Goal: Task Accomplishment & Management: Manage account settings

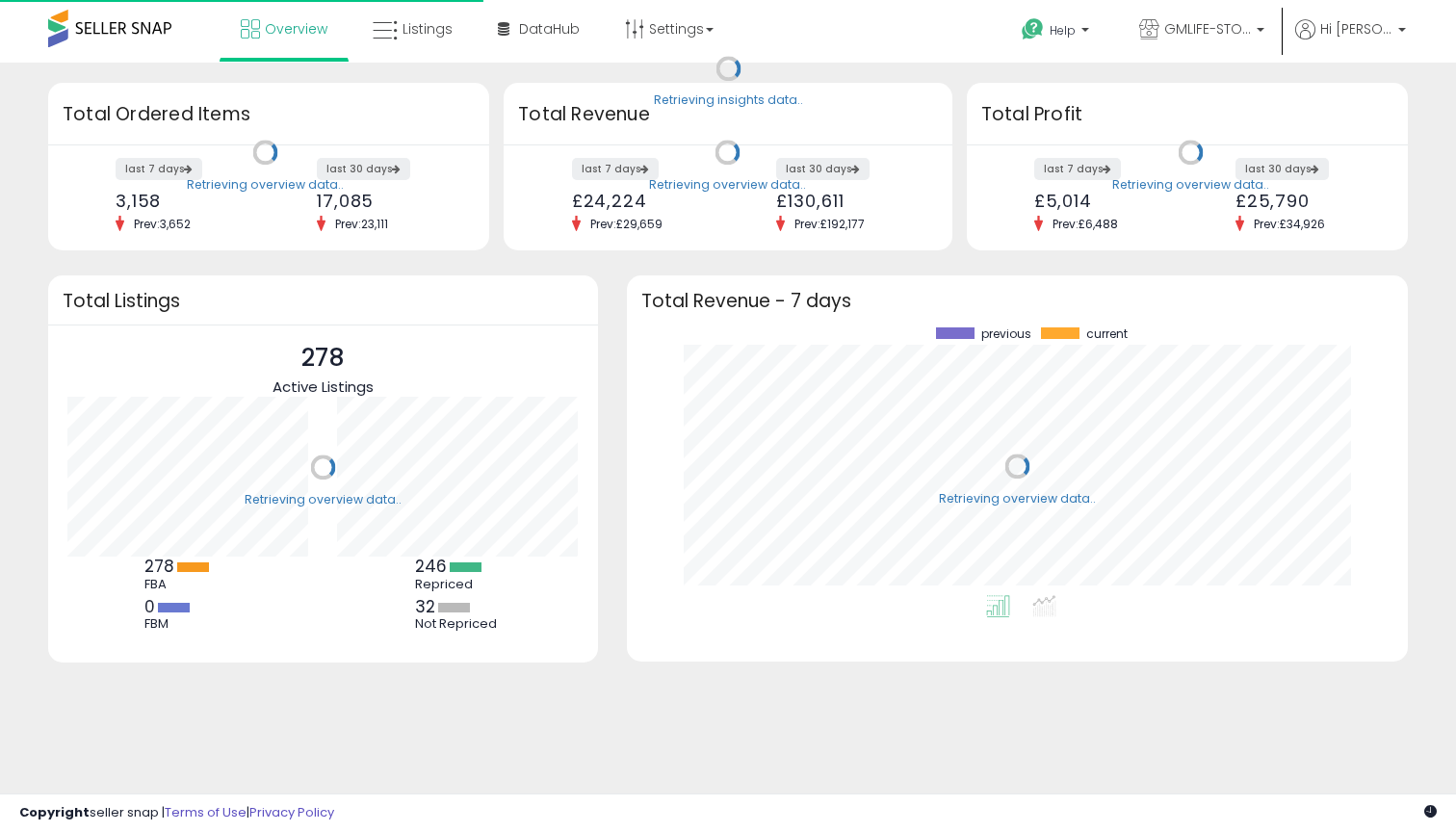
scroll to position [268, 742]
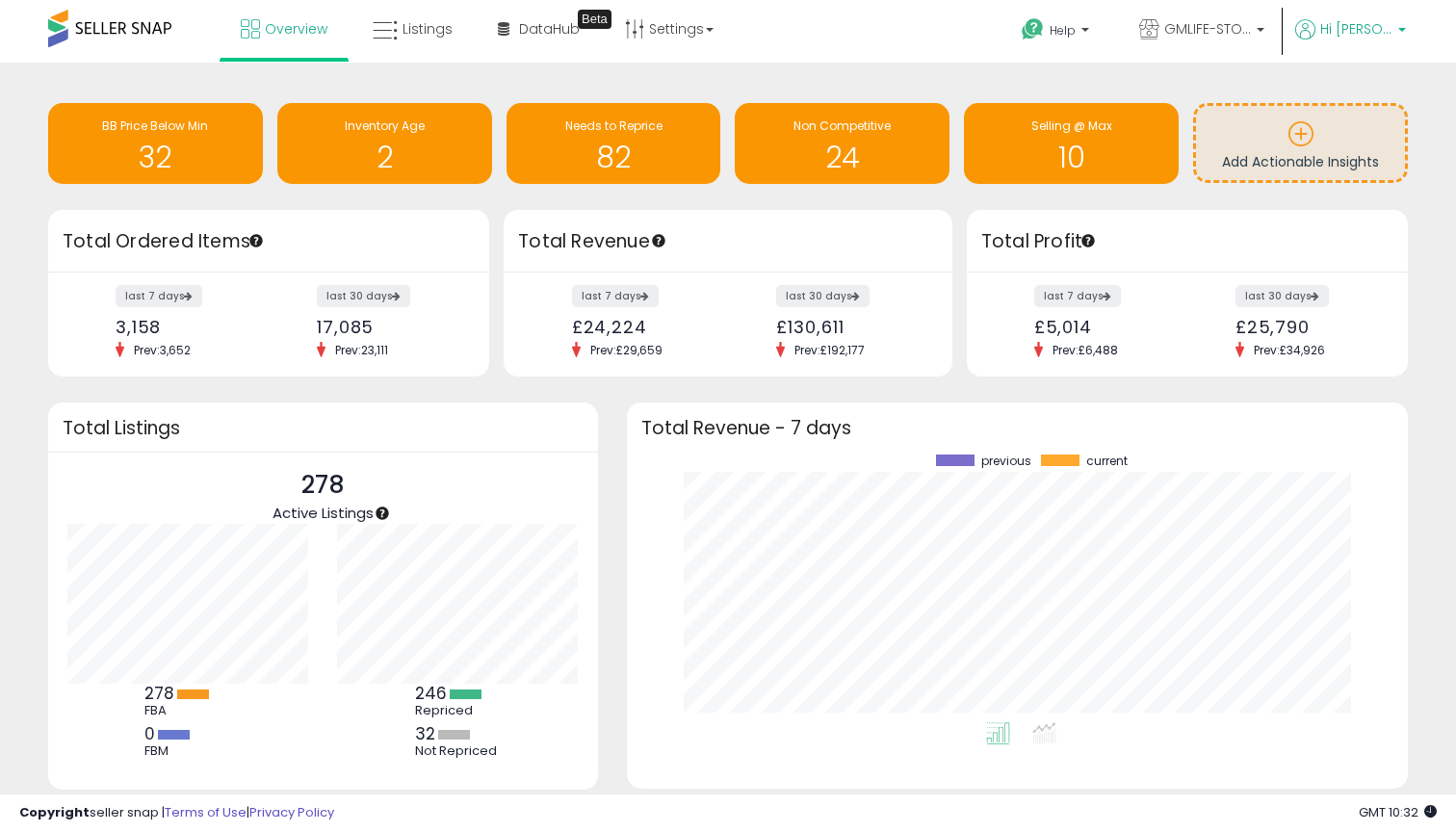
click at [1366, 35] on span "Hi [PERSON_NAME]" at bounding box center [1356, 29] width 72 height 20
click at [1236, 16] on link "GMLIFE-STORE UK" at bounding box center [1202, 31] width 154 height 63
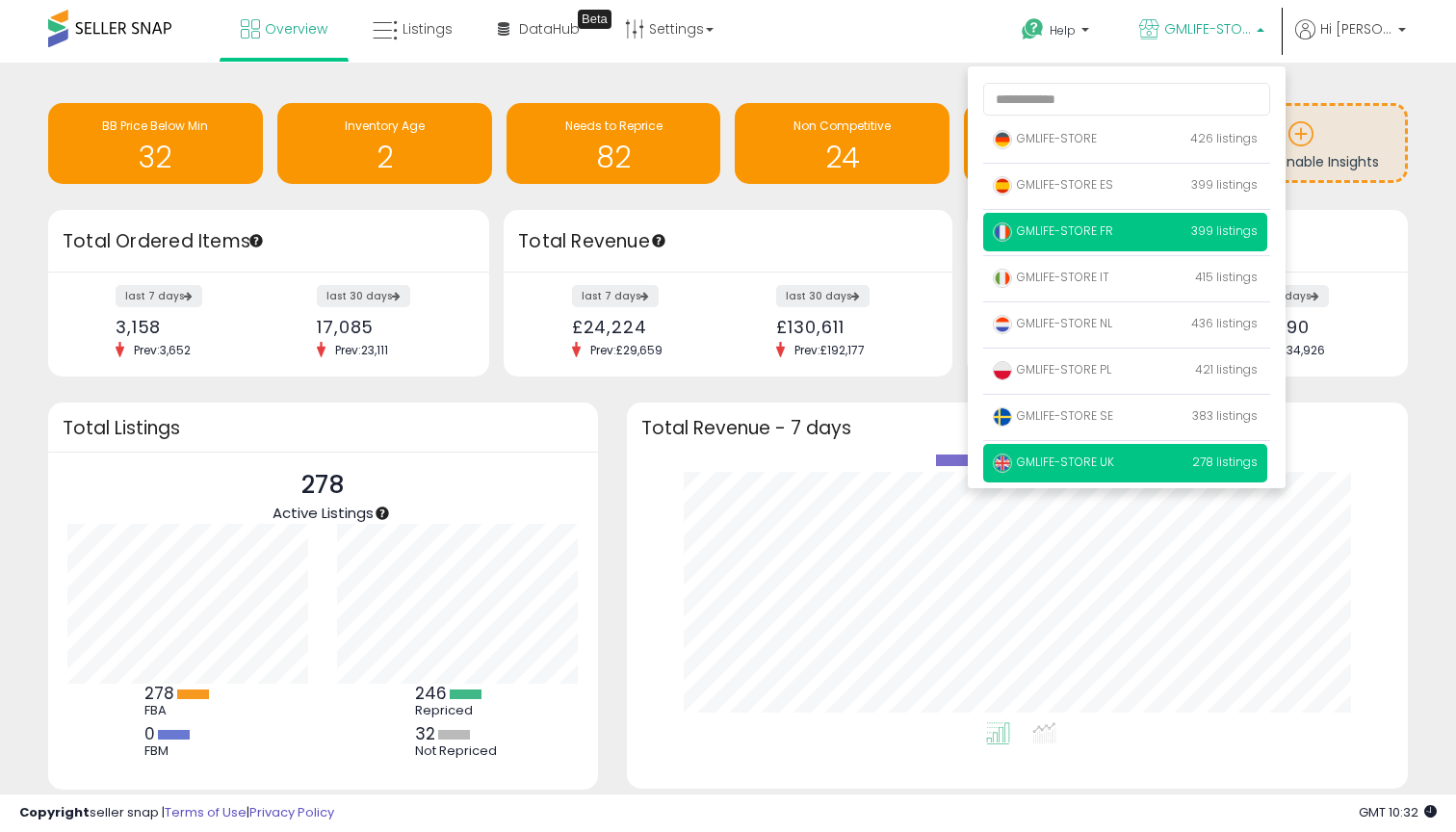
click at [1142, 244] on p "GMLIFE-STORE FR 399 listings" at bounding box center [1125, 232] width 284 height 38
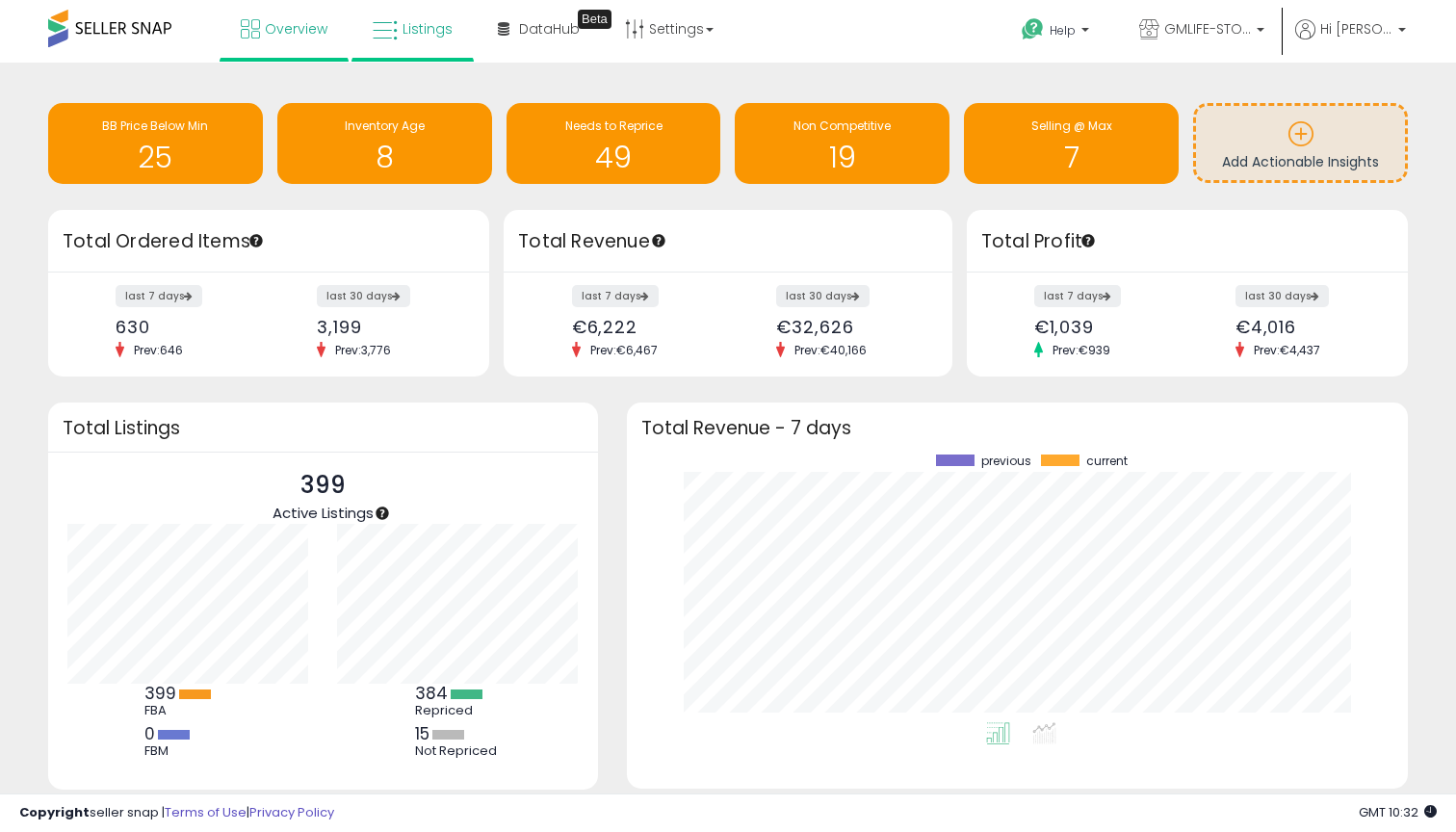
click at [403, 29] on span "Listings" at bounding box center [427, 29] width 50 height 20
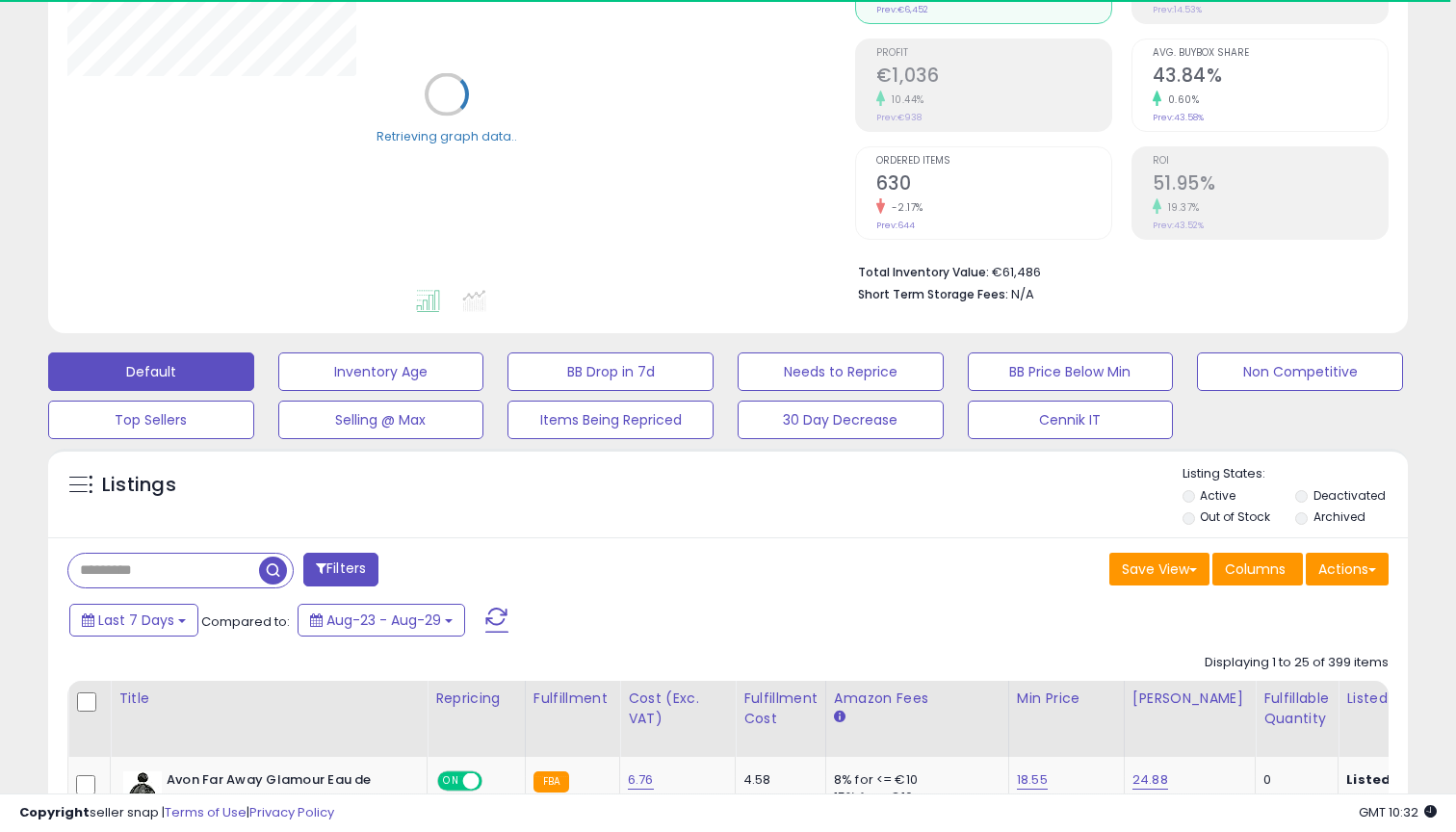
scroll to position [295, 0]
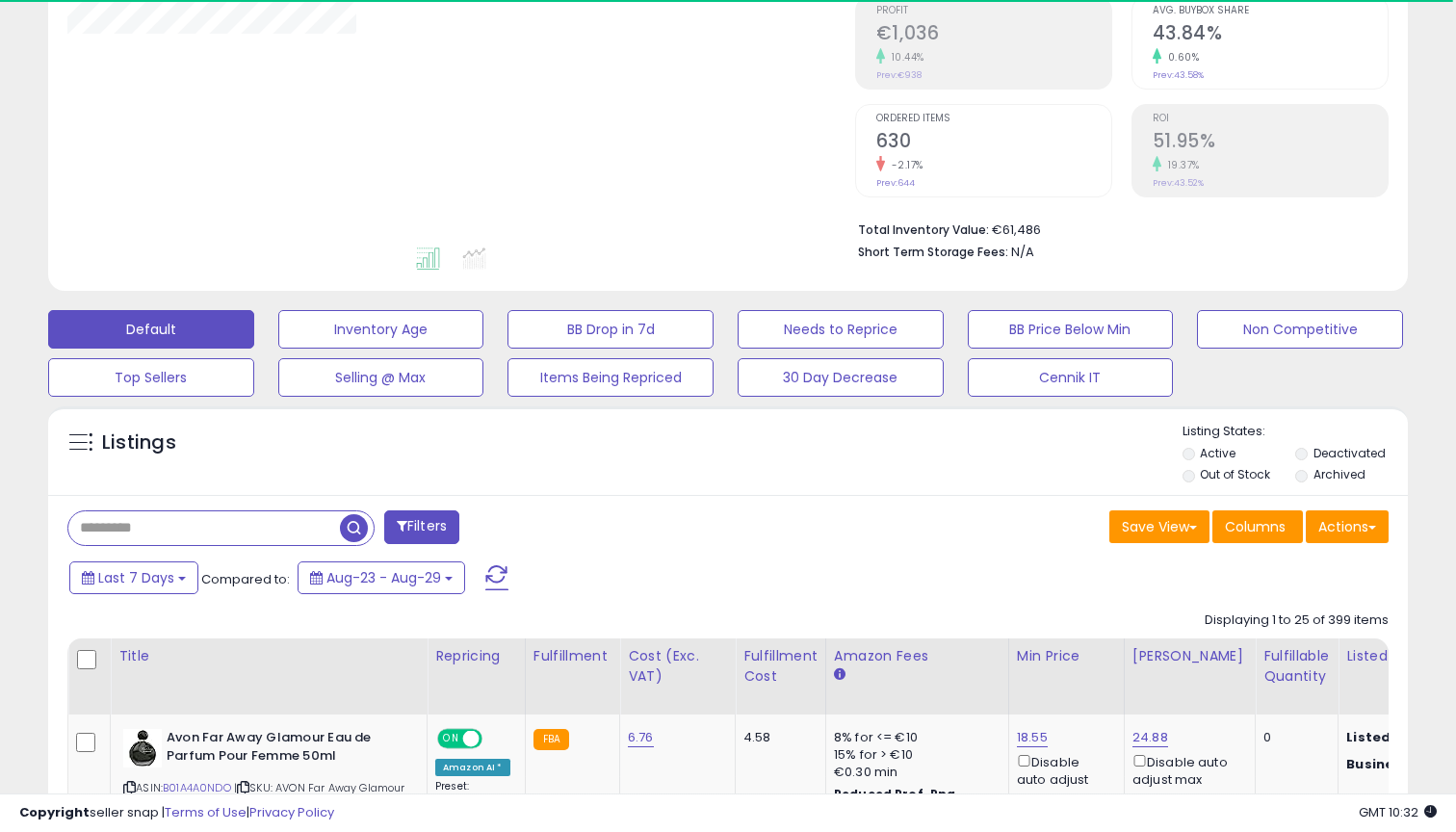
click at [227, 526] on input "text" at bounding box center [204, 528] width 272 height 33
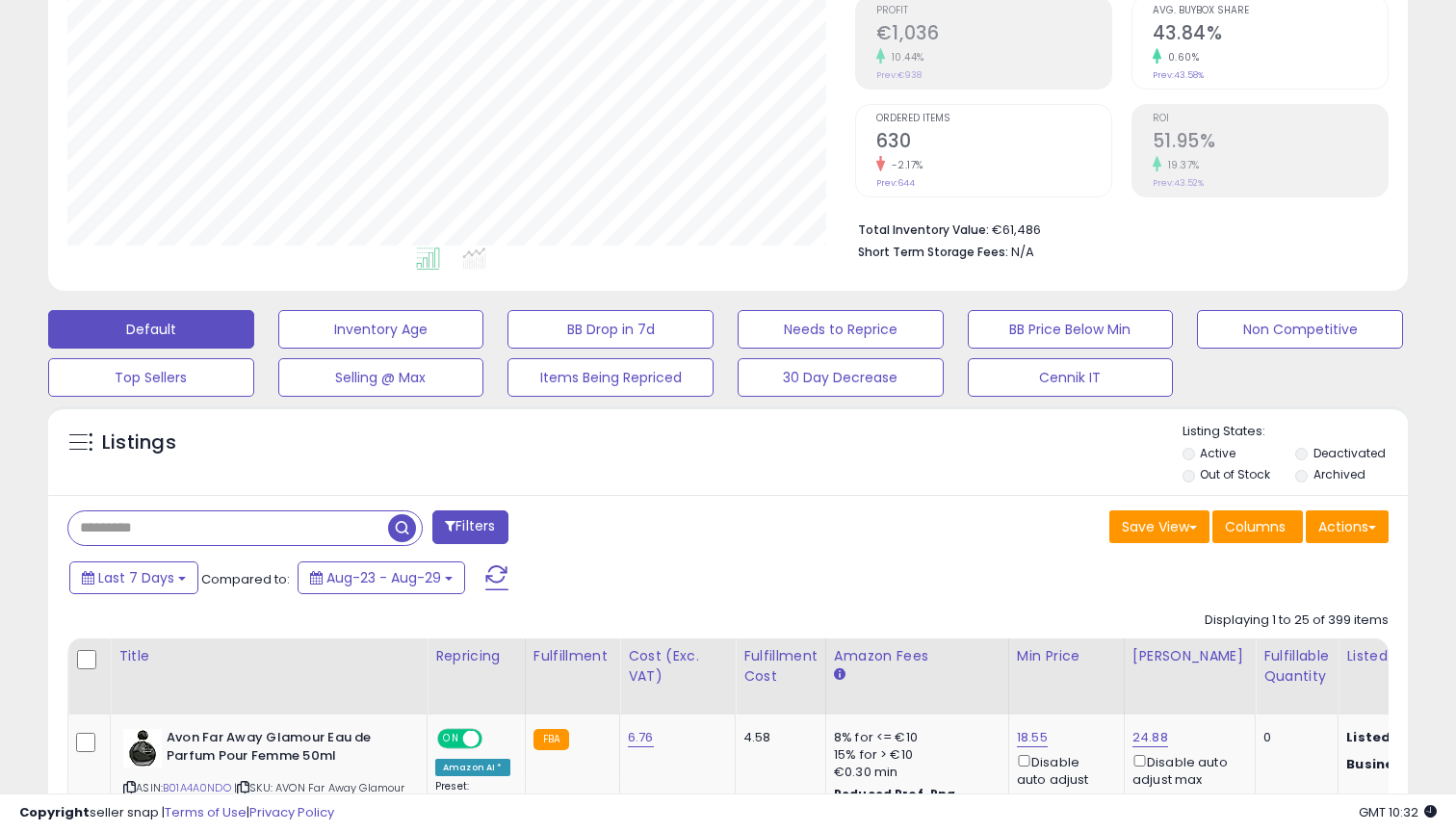
paste input "**********"
type input "**********"
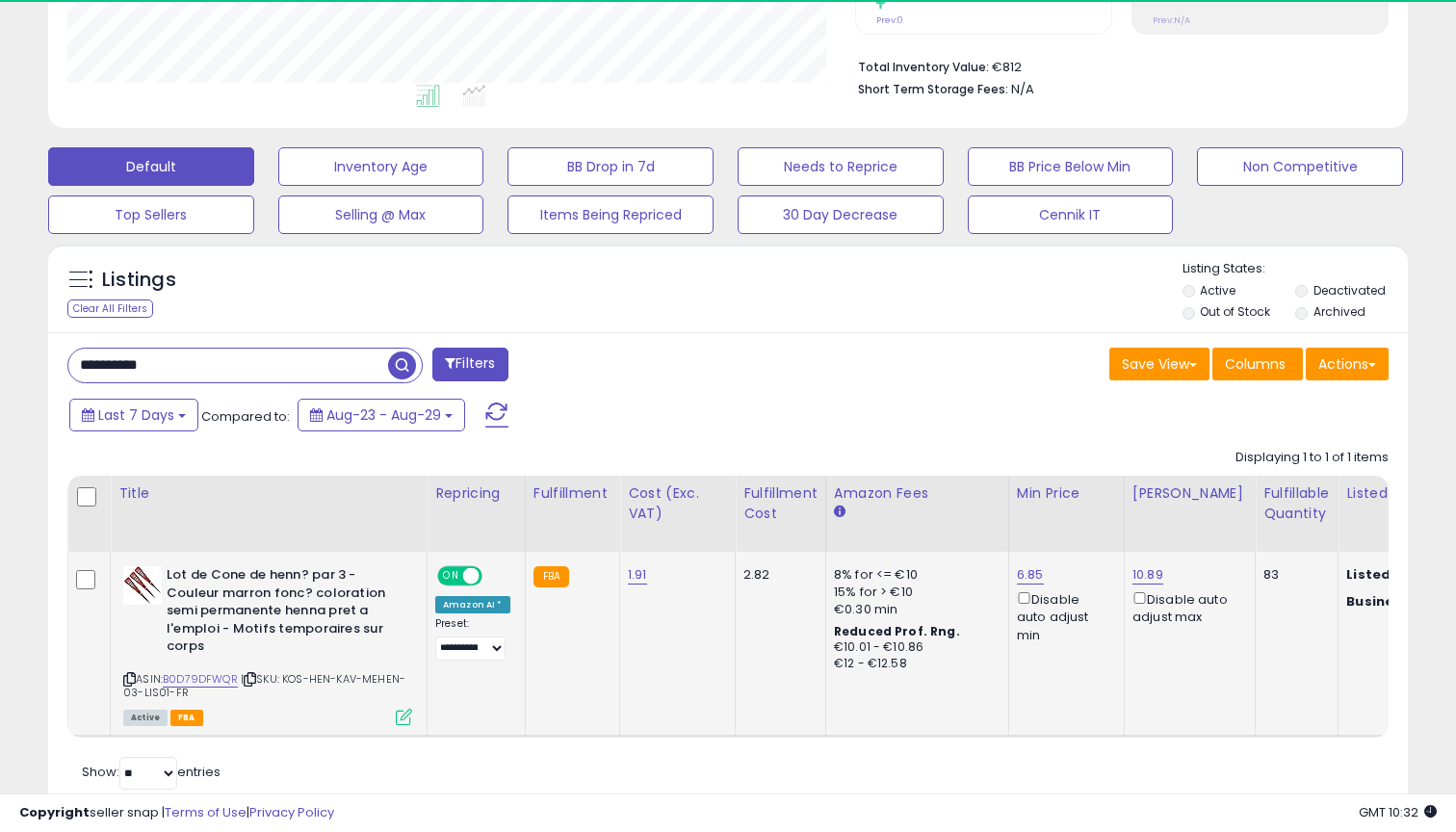
scroll to position [395, 787]
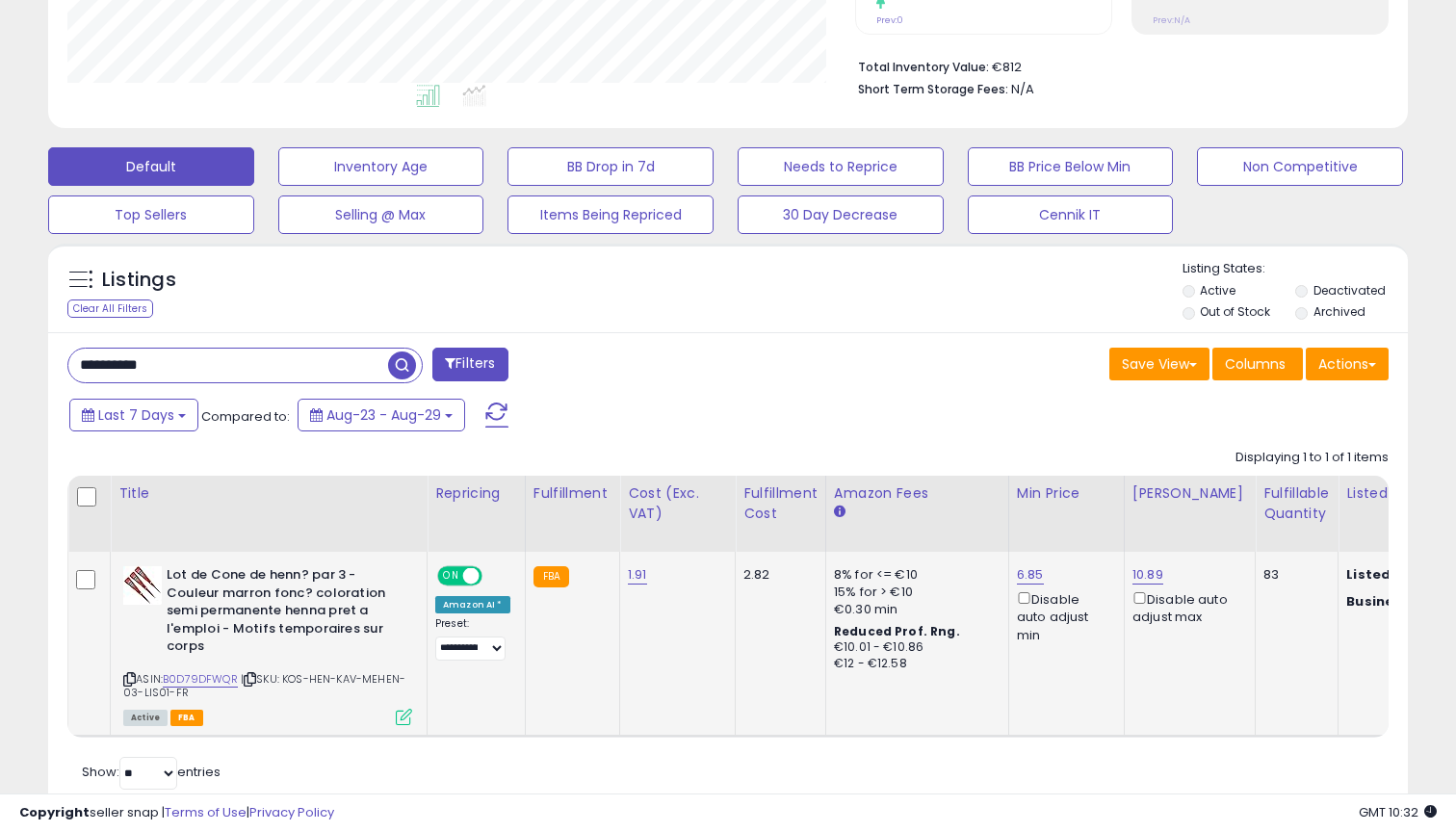
click at [459, 574] on span "ON" at bounding box center [451, 576] width 24 height 17
click at [603, 674] on td "FBA" at bounding box center [572, 643] width 94 height 184
